Goal: Task Accomplishment & Management: Manage account settings

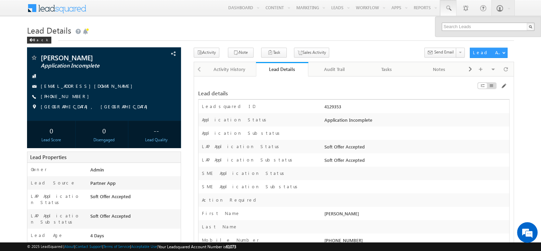
click at [452, 27] on input "text" at bounding box center [488, 27] width 93 height 8
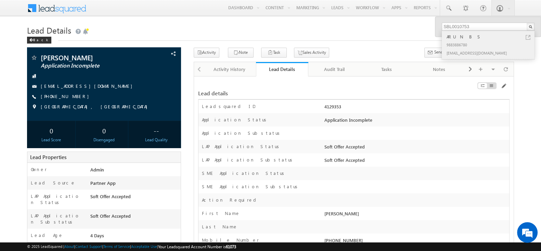
type input "SBL0010753"
click at [531, 35] on link at bounding box center [528, 37] width 5 height 5
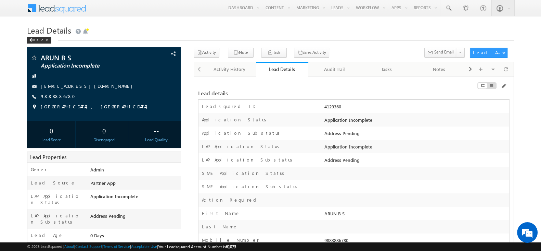
click at [369, 91] on div "Lead details" at bounding box center [300, 93] width 205 height 6
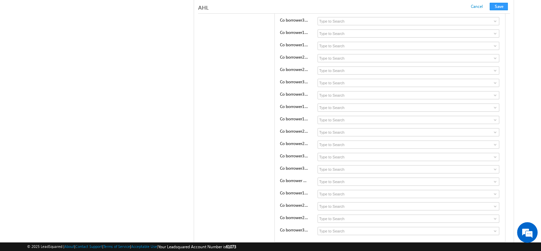
scroll to position [11384, 0]
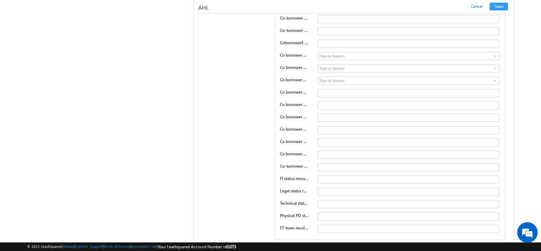
click at [387, 9] on div "AHL" at bounding box center [300, 7] width 205 height 6
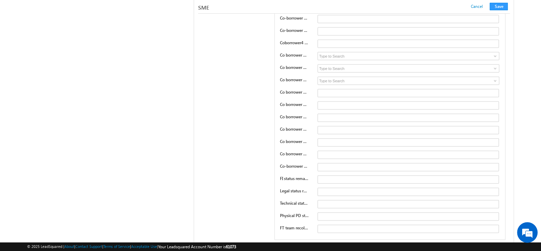
scroll to position [8871, 0]
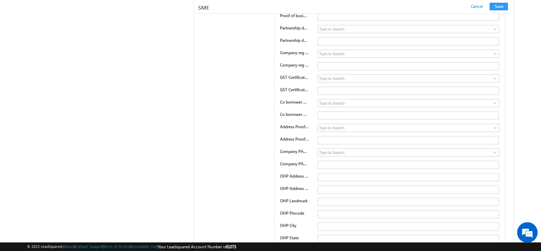
click at [259, 5] on div "SME" at bounding box center [300, 7] width 205 height 6
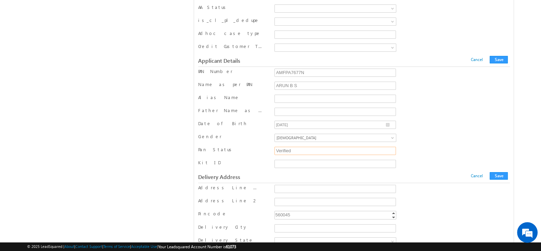
click at [383, 147] on input "Verified" at bounding box center [336, 151] width 122 height 8
type input "V"
type input "Pending"
click at [499, 56] on button "Save" at bounding box center [499, 60] width 18 height 8
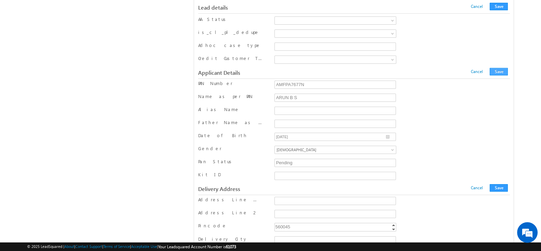
scroll to position [97, 0]
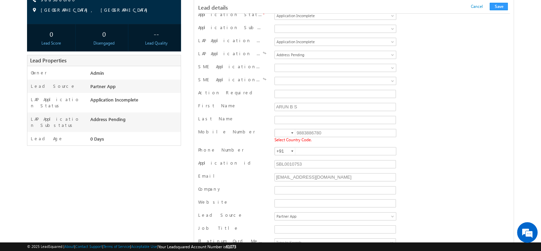
click at [291, 132] on div at bounding box center [292, 132] width 2 height 1
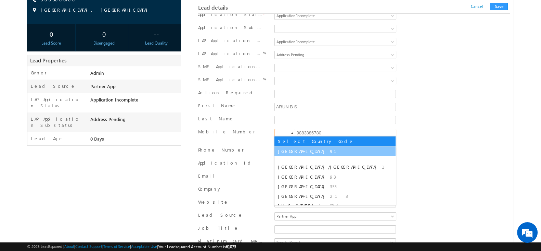
click at [289, 146] on li "India 91" at bounding box center [335, 151] width 121 height 10
type input "+91"
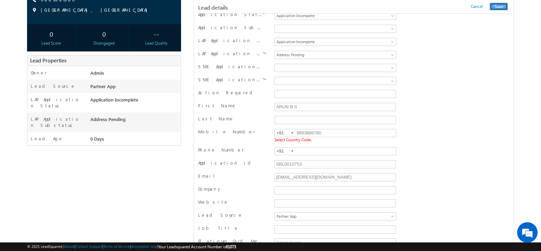
click at [497, 6] on button "Save" at bounding box center [499, 7] width 18 height 8
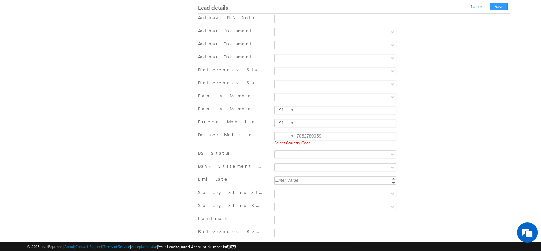
click at [292, 135] on div at bounding box center [292, 135] width 2 height 1
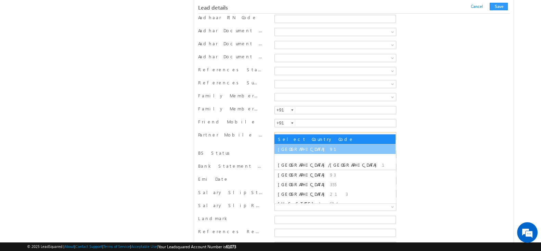
click at [289, 145] on li "India 91" at bounding box center [335, 149] width 121 height 10
type input "+91"
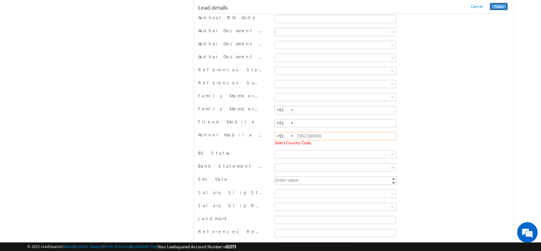
click at [493, 6] on button "Save" at bounding box center [499, 7] width 18 height 8
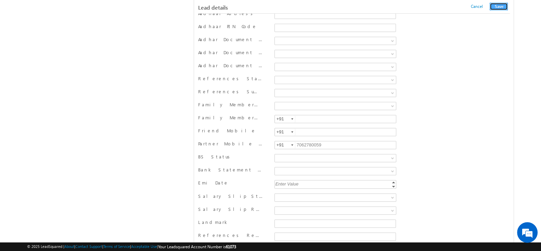
scroll to position [356, 0]
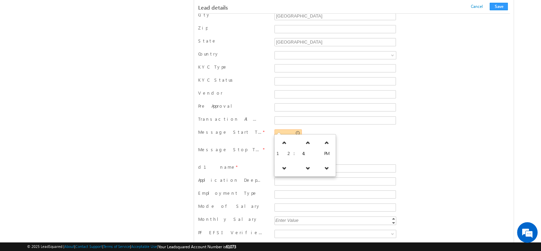
click at [281, 130] on input "text" at bounding box center [288, 133] width 27 height 8
click at [288, 172] on link at bounding box center [285, 168] width 14 height 12
type input "11:41 AM"
click at [365, 137] on span "Required Field" at bounding box center [336, 139] width 122 height 4
click at [275, 148] on input "text" at bounding box center [288, 151] width 27 height 8
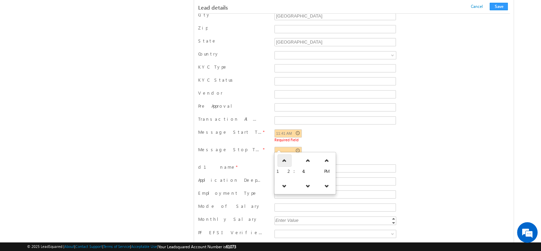
click at [282, 162] on icon at bounding box center [284, 160] width 5 height 5
type input "01:41 PM"
click at [332, 164] on input "d1 name" at bounding box center [336, 168] width 122 height 8
type input "dd"
click at [499, 4] on button "Save" at bounding box center [499, 7] width 18 height 8
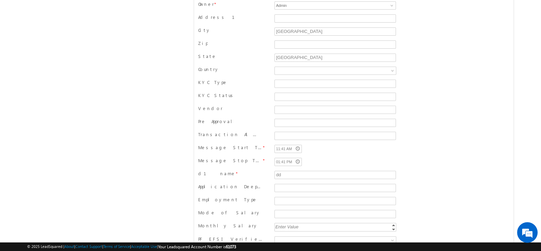
scroll to position [0, 0]
